Goal: Task Accomplishment & Management: Use online tool/utility

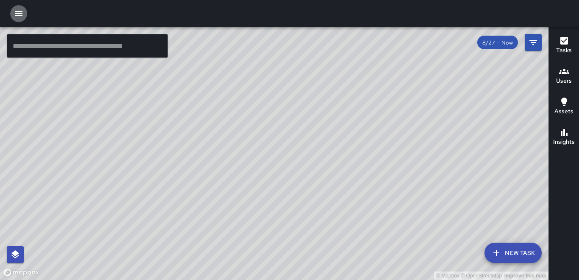
click at [21, 11] on icon "button" at bounding box center [19, 13] width 10 height 10
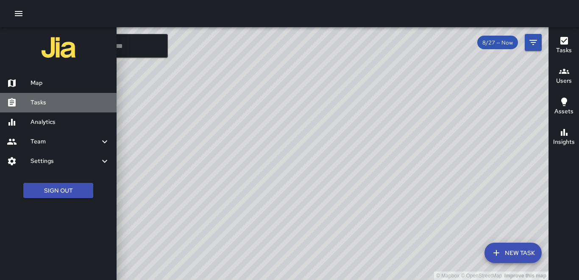
click at [44, 99] on h6 "Tasks" at bounding box center [69, 102] width 79 height 9
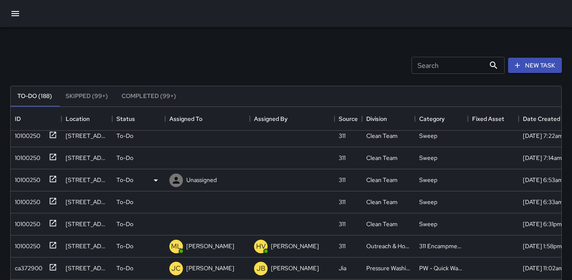
scroll to position [42, 0]
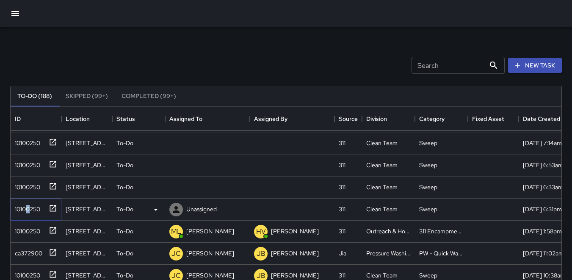
click at [29, 207] on div "10100250" at bounding box center [25, 207] width 29 height 12
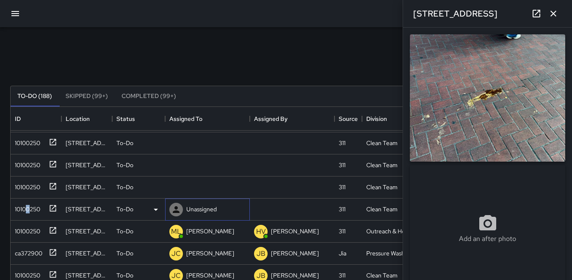
click at [176, 210] on icon at bounding box center [176, 209] width 7 height 7
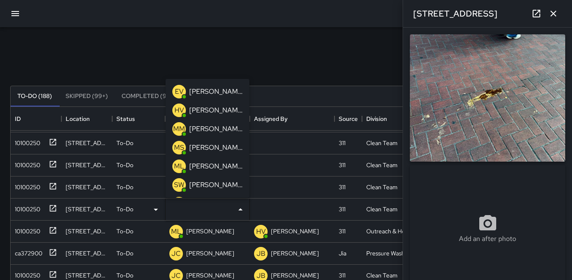
click at [182, 128] on p "MM" at bounding box center [179, 129] width 12 height 10
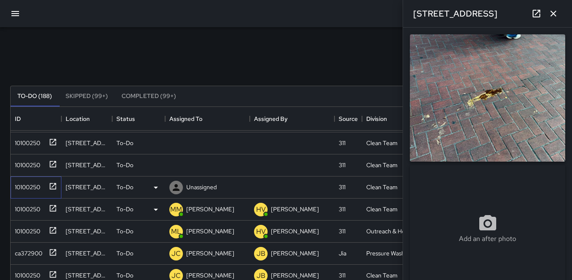
click at [32, 186] on div "10100250" at bounding box center [25, 185] width 29 height 12
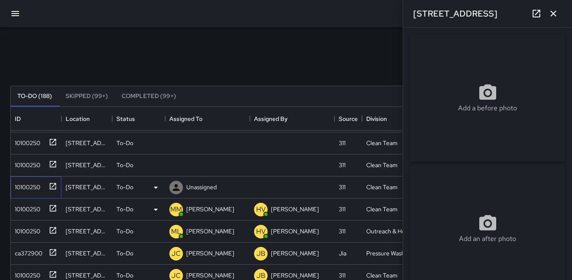
type input "**********"
click at [555, 13] on icon "button" at bounding box center [553, 13] width 10 height 10
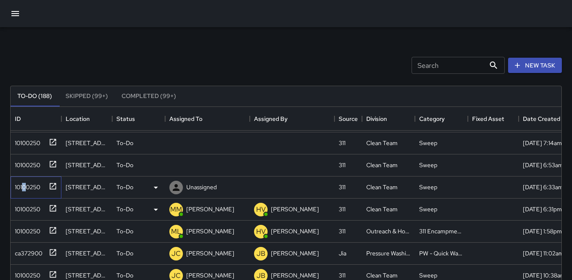
click at [25, 184] on div "10100250" at bounding box center [25, 185] width 29 height 12
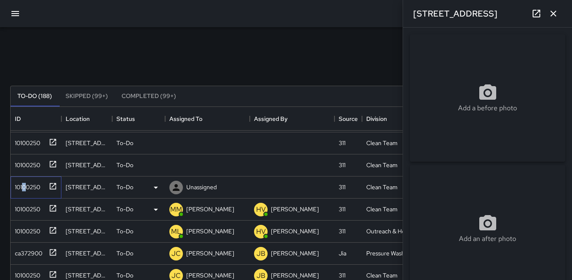
type input "**********"
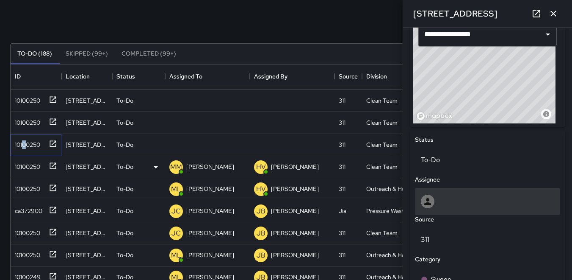
scroll to position [285, 0]
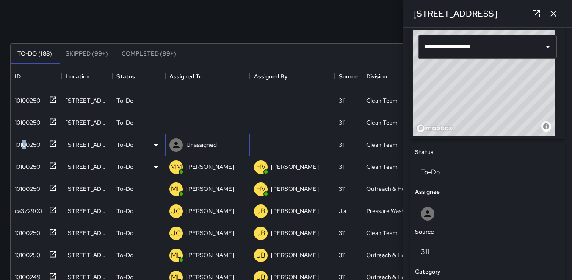
click at [176, 149] on icon at bounding box center [176, 145] width 10 height 10
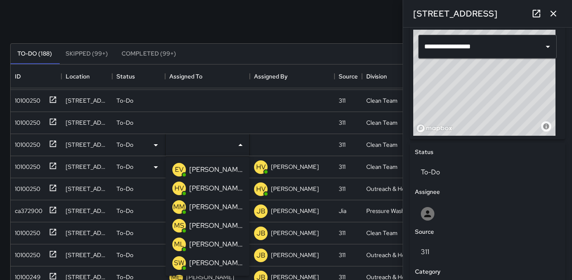
click at [177, 205] on p "MM" at bounding box center [179, 207] width 12 height 10
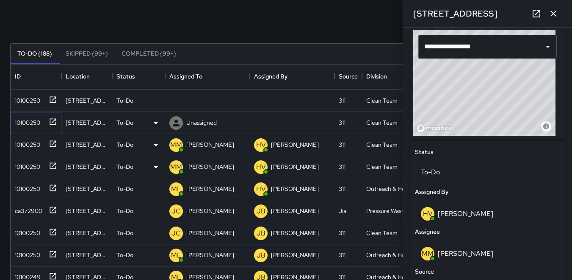
click at [22, 121] on div "10100250" at bounding box center [25, 121] width 29 height 12
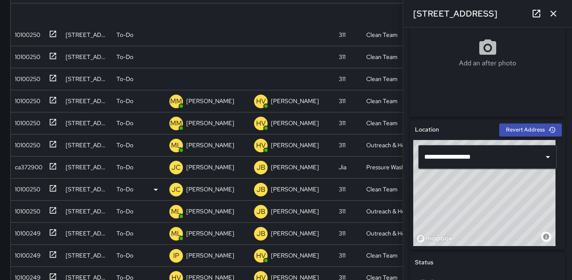
scroll to position [0, 0]
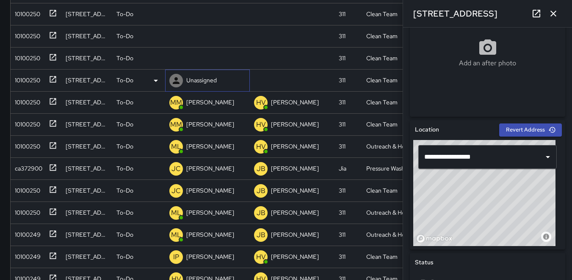
click at [175, 76] on icon at bounding box center [176, 80] width 10 height 10
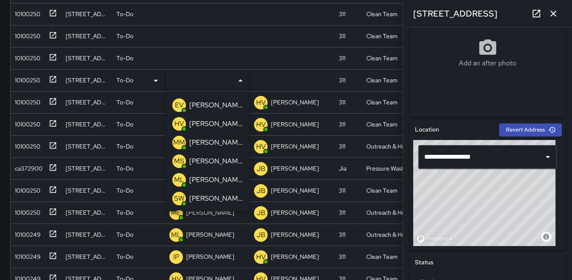
click at [184, 144] on p "MM" at bounding box center [179, 142] width 12 height 10
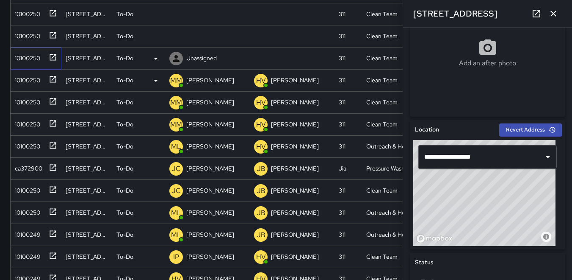
click at [25, 55] on div "10100250" at bounding box center [25, 56] width 29 height 12
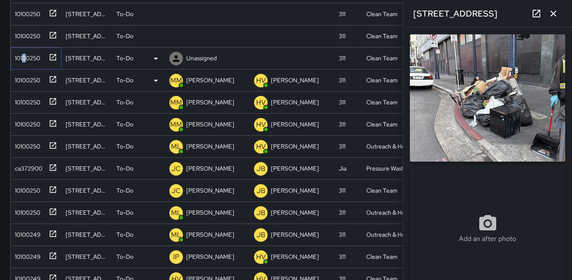
type input "**********"
click at [154, 60] on icon at bounding box center [156, 58] width 10 height 10
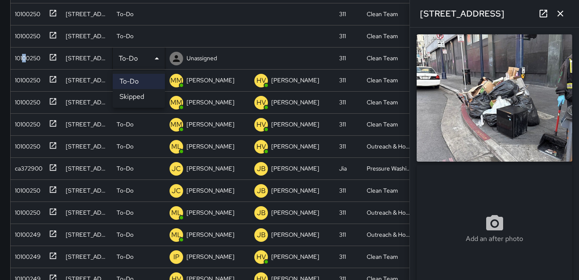
click at [141, 98] on li "Skipped" at bounding box center [139, 96] width 52 height 15
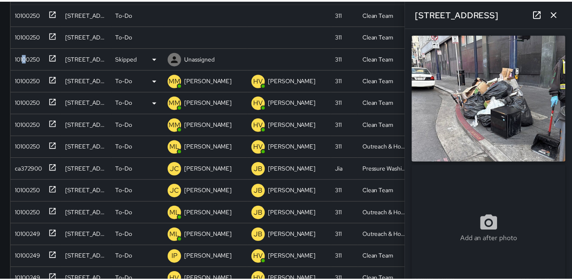
scroll to position [7, 7]
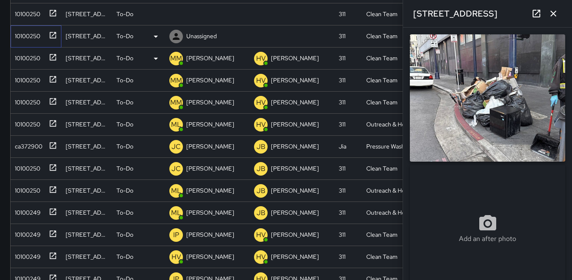
click at [22, 34] on div "10100250" at bounding box center [25, 34] width 29 height 12
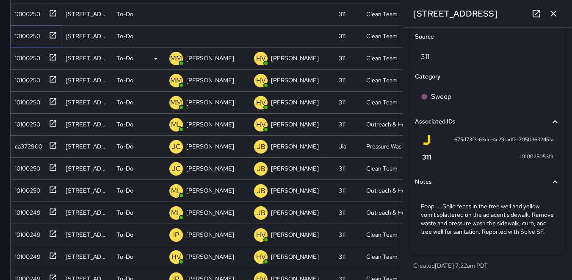
scroll to position [489, 0]
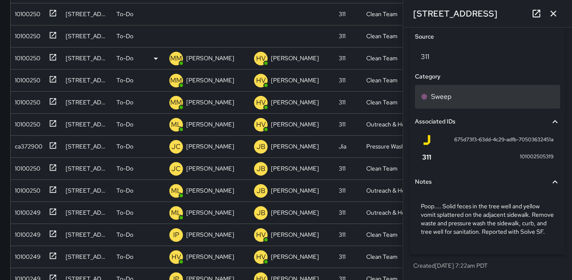
click at [439, 91] on p "Sweep" at bounding box center [441, 96] width 20 height 10
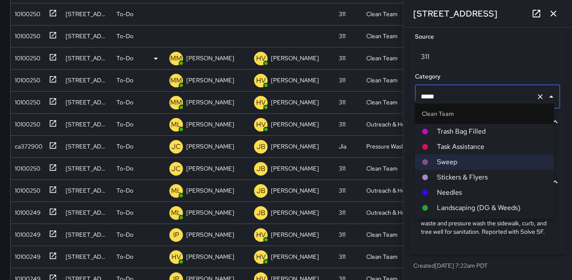
scroll to position [42, 0]
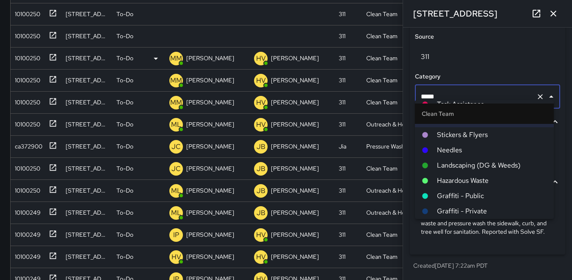
click at [450, 182] on span "Hazardous Waste" at bounding box center [492, 180] width 110 height 10
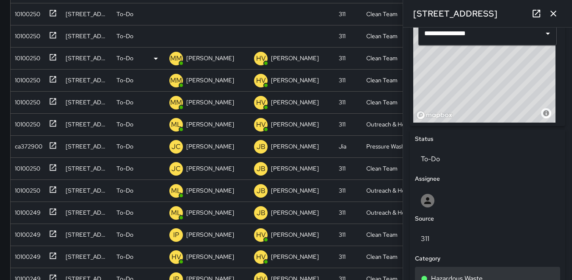
scroll to position [277, 0]
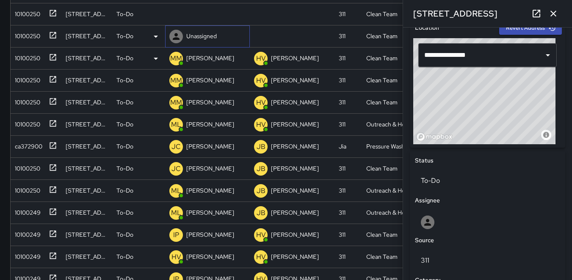
click at [176, 39] on icon at bounding box center [176, 36] width 7 height 7
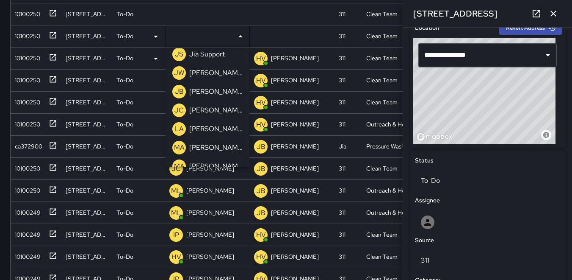
scroll to position [254, 0]
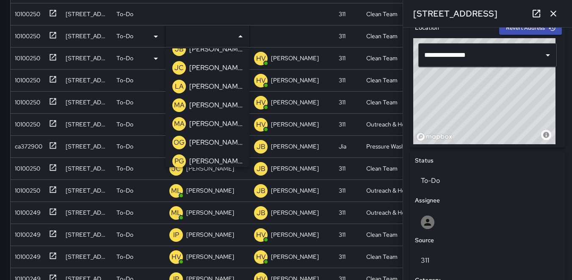
click at [180, 105] on p "MA" at bounding box center [179, 105] width 11 height 10
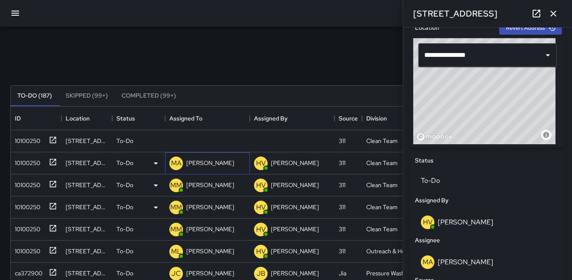
scroll to position [0, 0]
click at [30, 138] on div "10100250" at bounding box center [25, 139] width 29 height 12
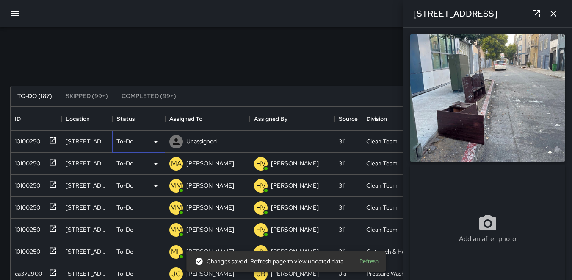
click at [156, 141] on icon at bounding box center [156, 142] width 4 height 2
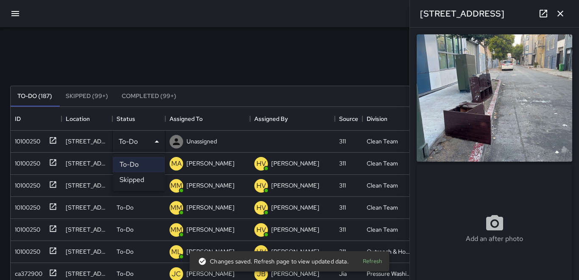
click at [144, 174] on li "Skipped" at bounding box center [139, 179] width 52 height 15
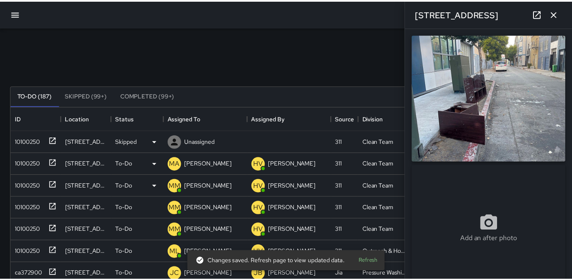
scroll to position [7, 7]
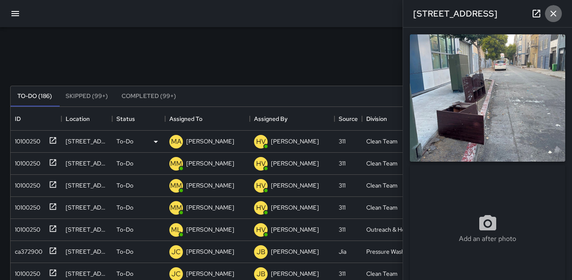
click at [553, 16] on icon "button" at bounding box center [553, 13] width 10 height 10
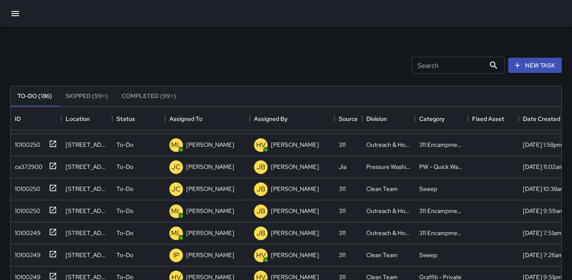
scroll to position [0, 0]
